Goal: Task Accomplishment & Management: Complete application form

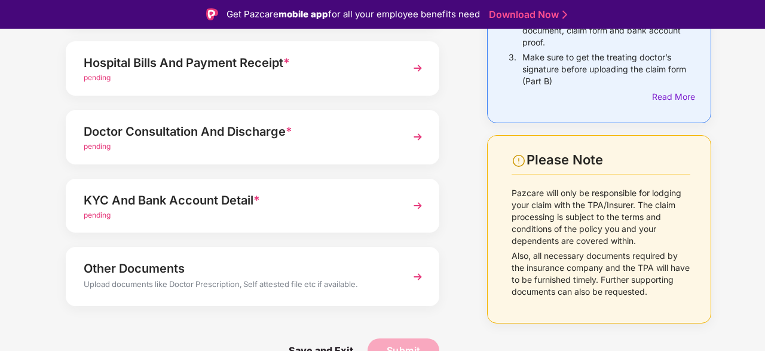
click at [371, 72] on div "pending" at bounding box center [238, 77] width 309 height 11
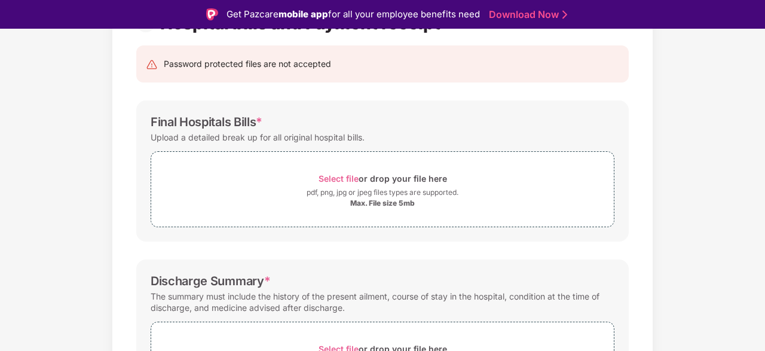
scroll to position [74, 0]
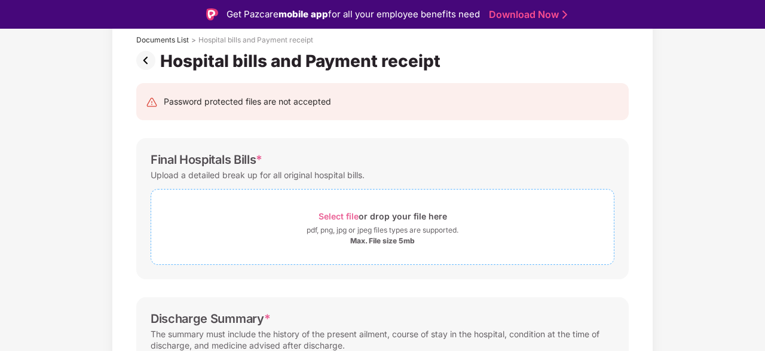
click at [341, 214] on span "Select file" at bounding box center [338, 216] width 40 height 10
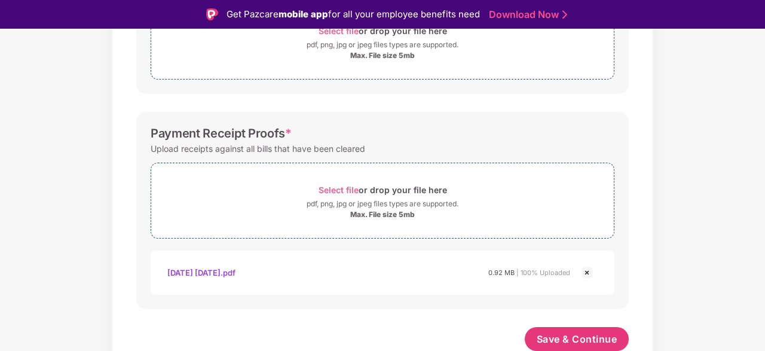
scroll to position [29, 0]
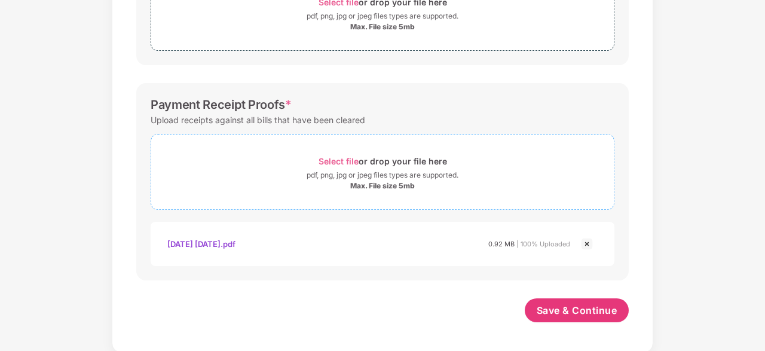
click at [345, 160] on span "Select file" at bounding box center [338, 161] width 40 height 10
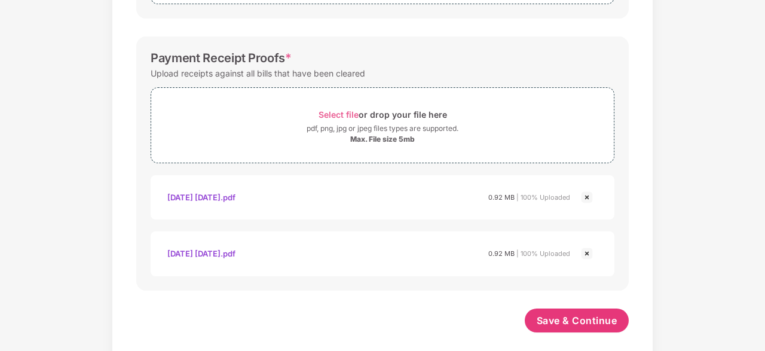
scroll to position [543, 0]
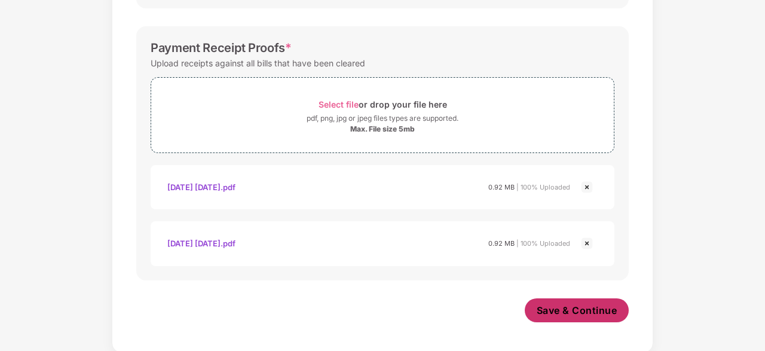
click at [568, 306] on span "Save & Continue" at bounding box center [576, 309] width 81 height 13
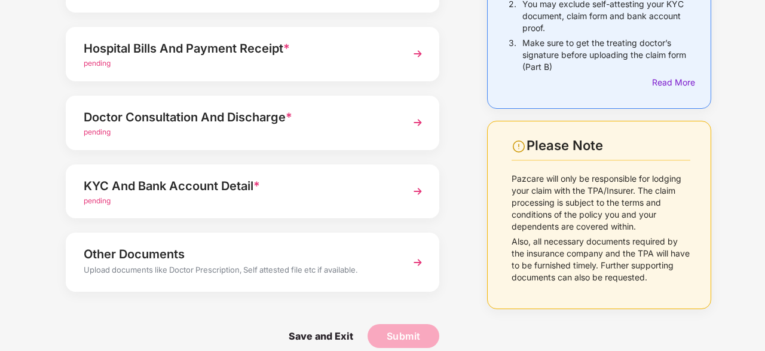
scroll to position [194, 0]
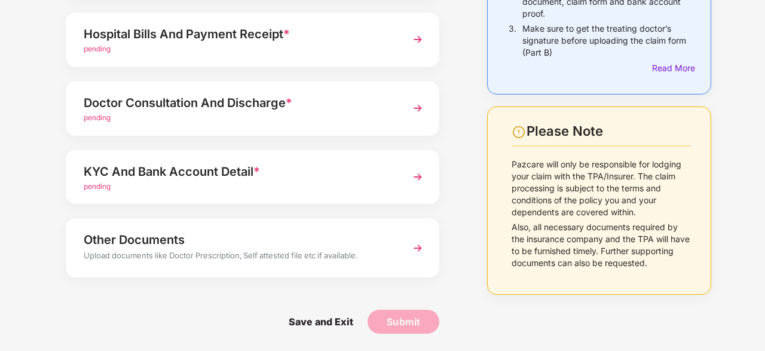
click at [409, 253] on img at bounding box center [418, 248] width 22 height 22
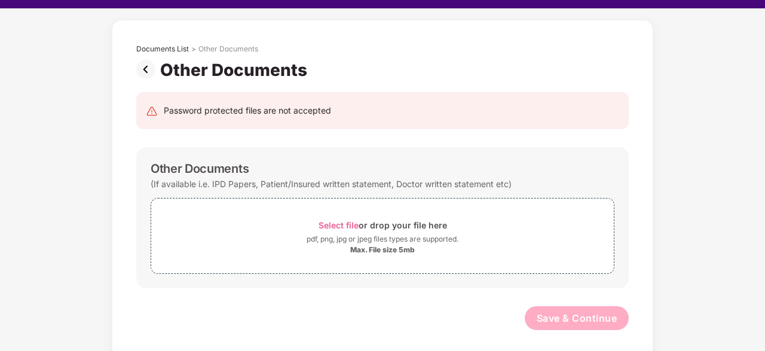
scroll to position [29, 0]
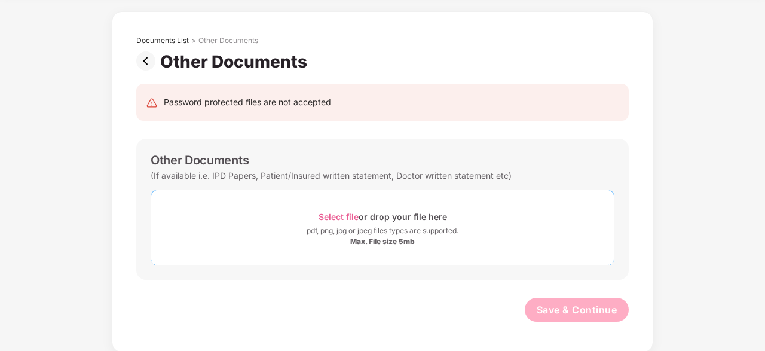
click at [345, 217] on span "Select file" at bounding box center [338, 216] width 40 height 10
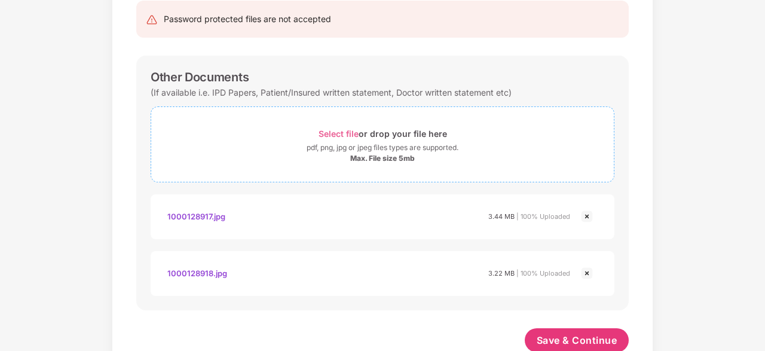
scroll to position [158, 0]
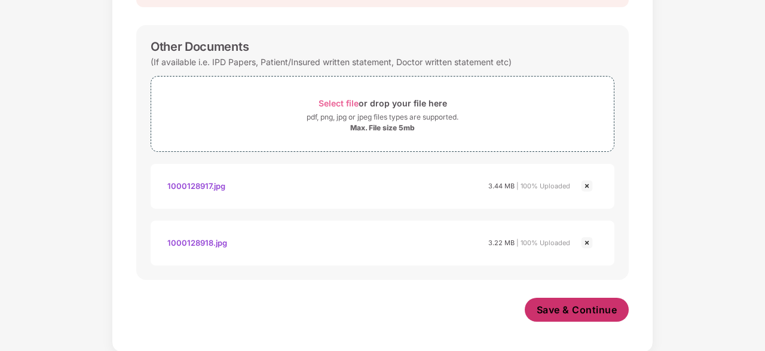
click at [588, 306] on span "Save & Continue" at bounding box center [576, 309] width 81 height 13
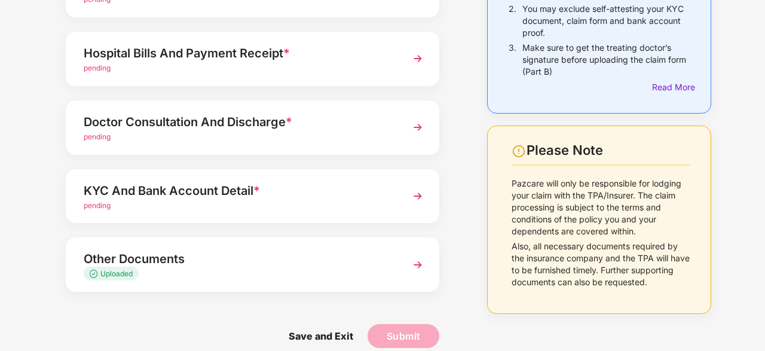
scroll to position [189, 0]
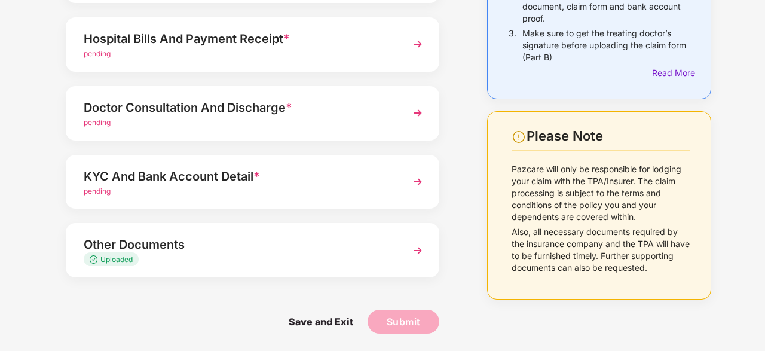
click at [405, 178] on div "KYC And Bank Account Detail * pending" at bounding box center [252, 182] width 373 height 54
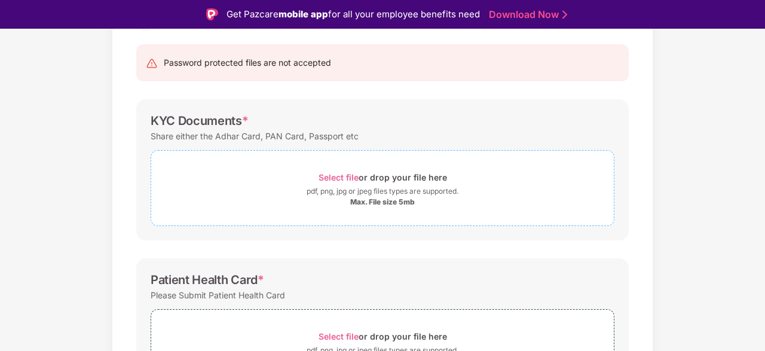
scroll to position [183, 0]
